Goal: Information Seeking & Learning: Learn about a topic

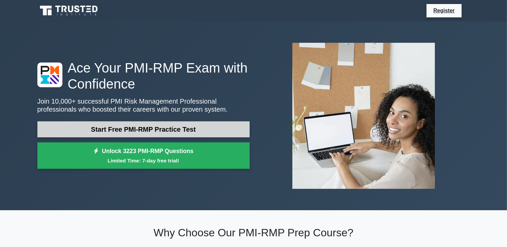
click at [185, 129] on link "Start Free PMI-RMP Practice Test" at bounding box center [143, 129] width 212 height 16
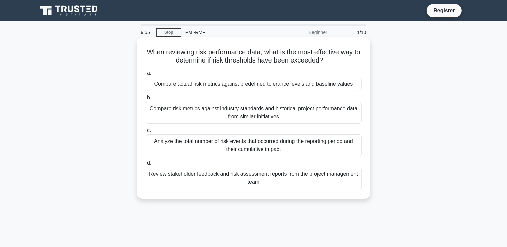
click at [165, 55] on h5 "When reviewing risk performance data, what is the most effective way to determi…" at bounding box center [254, 56] width 218 height 17
copy h5 "When reviewing risk performance data, what is the most effective way to determi…"
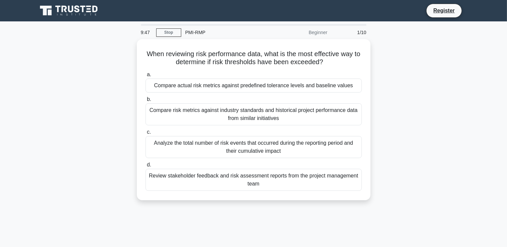
click at [357, 33] on div "1/10" at bounding box center [350, 32] width 39 height 13
